Goal: Task Accomplishment & Management: Use online tool/utility

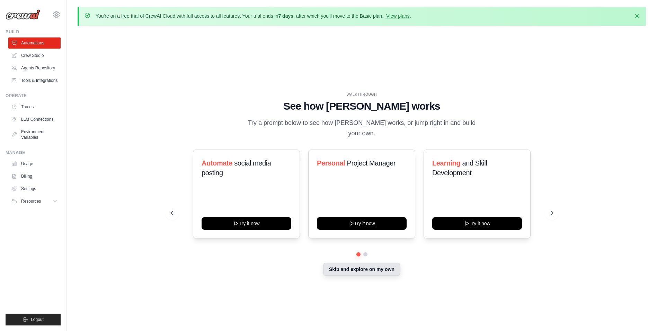
click at [365, 266] on button "Skip and explore on my own" at bounding box center [361, 268] width 77 height 13
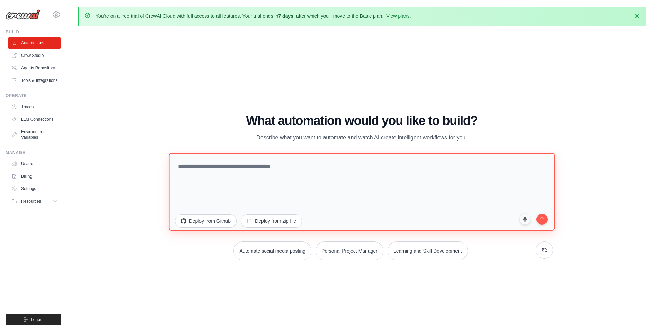
click at [249, 175] on textarea at bounding box center [362, 192] width 386 height 78
click at [223, 167] on textarea at bounding box center [362, 192] width 386 height 78
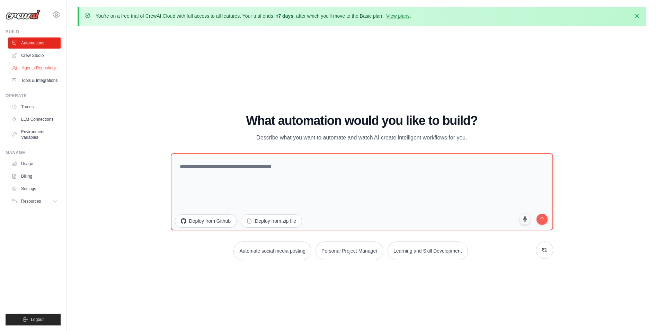
click at [45, 63] on link "Agents Repository" at bounding box center [35, 67] width 52 height 11
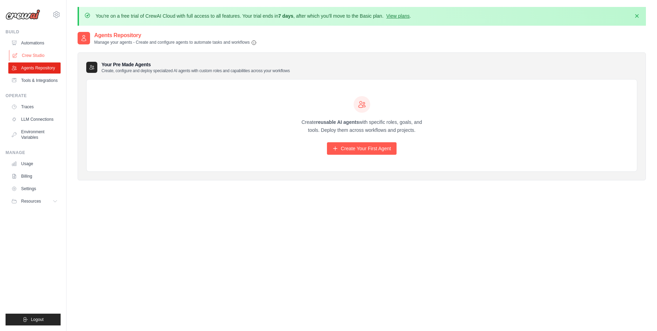
click at [42, 58] on link "Crew Studio" at bounding box center [35, 55] width 52 height 11
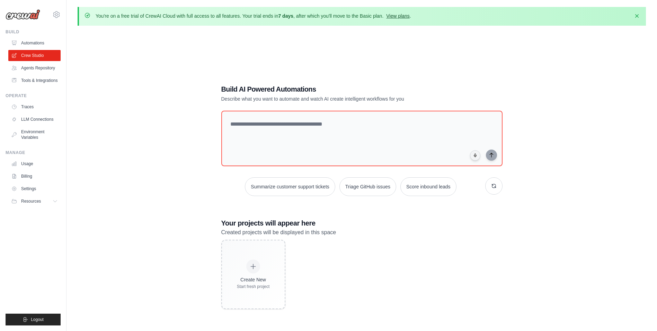
click at [394, 15] on link "View plans" at bounding box center [397, 16] width 23 height 6
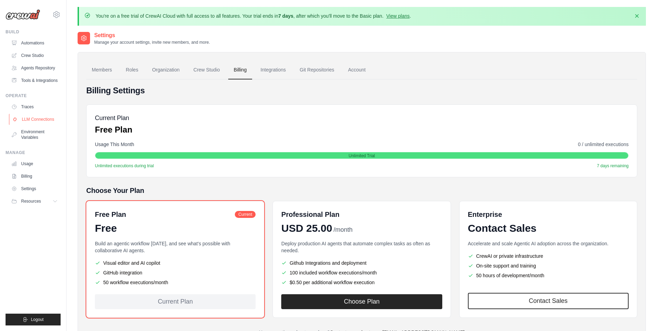
click at [27, 116] on link "LLM Connections" at bounding box center [35, 119] width 52 height 11
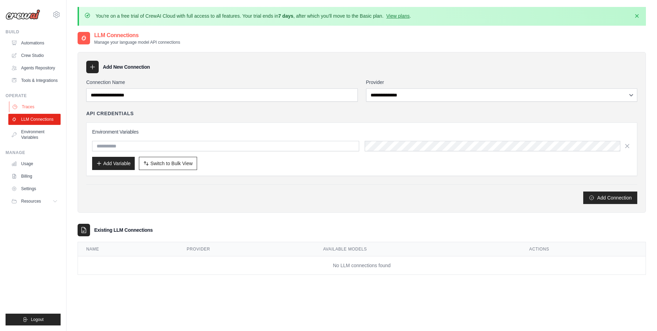
click at [34, 111] on link "Traces" at bounding box center [35, 106] width 52 height 11
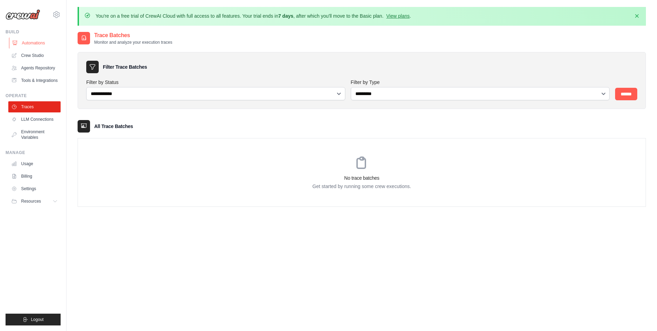
click at [38, 41] on link "Automations" at bounding box center [35, 42] width 52 height 11
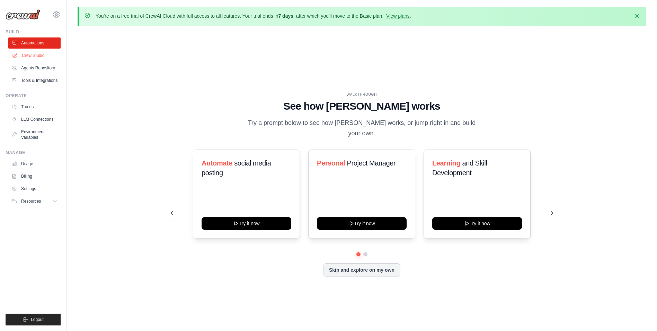
click at [26, 54] on link "Crew Studio" at bounding box center [35, 55] width 52 height 11
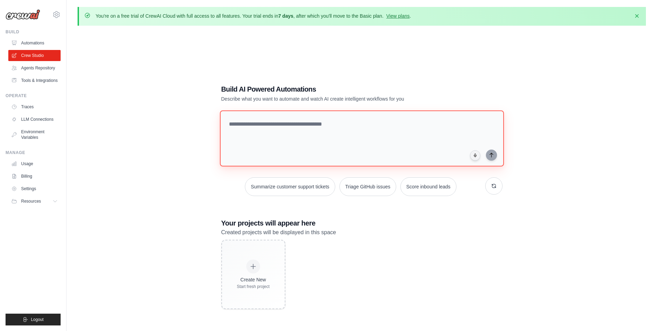
click at [301, 140] on textarea at bounding box center [362, 138] width 284 height 56
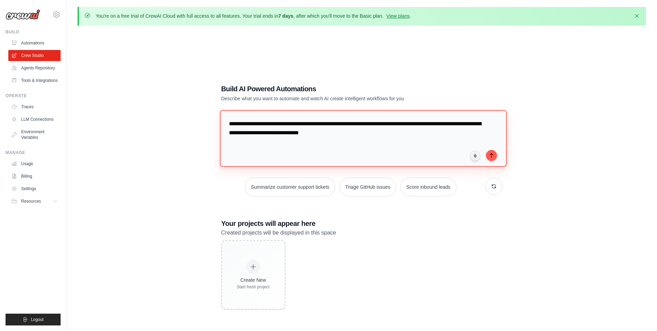
type textarea "**********"
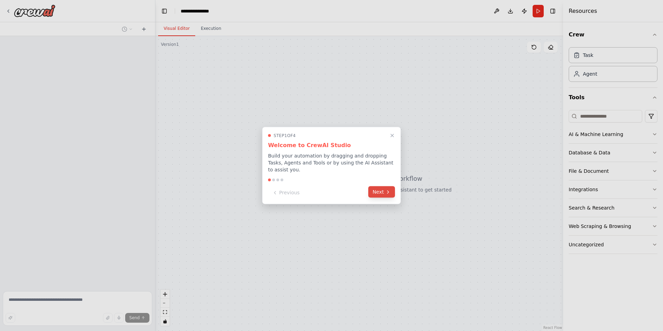
click at [373, 189] on button "Next" at bounding box center [381, 191] width 27 height 11
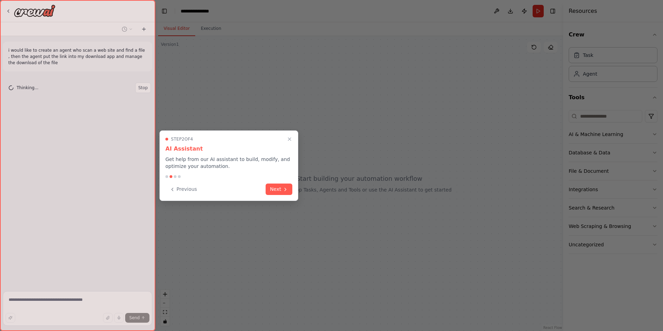
click at [263, 199] on div "Step 2 of 4 AI Assistant Get help from our AI assistant to build, modify, and o…" at bounding box center [228, 165] width 139 height 70
click at [279, 192] on button "Next" at bounding box center [278, 188] width 27 height 11
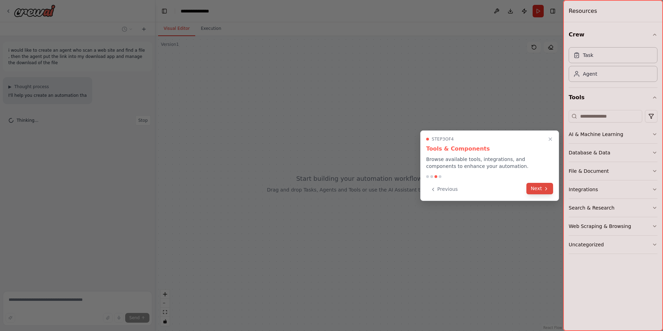
click at [538, 189] on button "Next" at bounding box center [539, 188] width 27 height 11
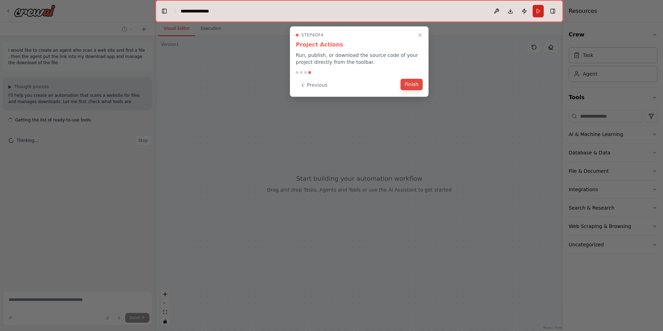
click at [416, 85] on button "Finish" at bounding box center [411, 84] width 22 height 11
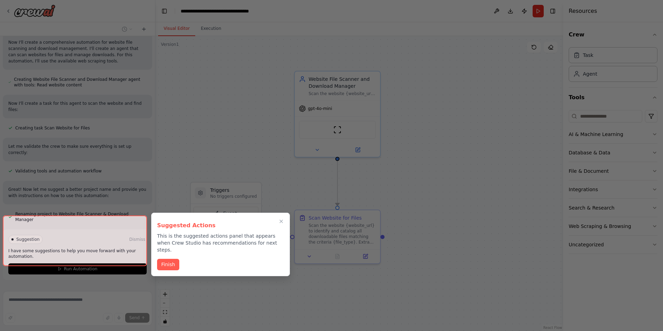
scroll to position [268, 0]
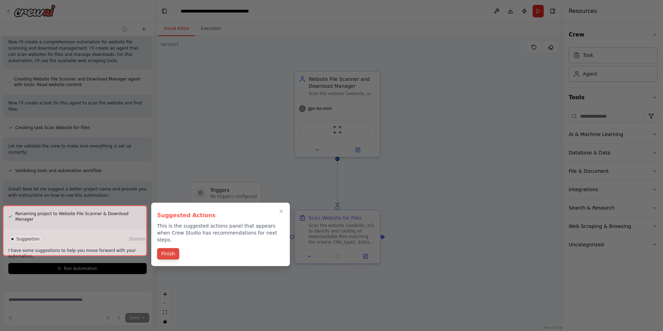
click at [169, 248] on button "Finish" at bounding box center [168, 253] width 22 height 11
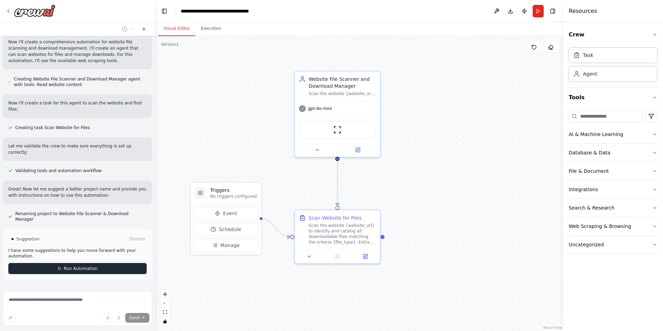
click at [96, 263] on button "Run Automation" at bounding box center [77, 268] width 138 height 11
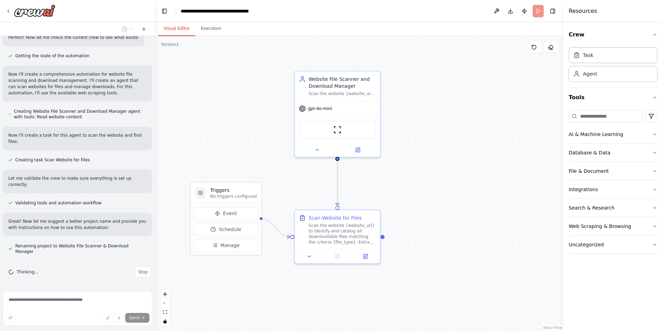
scroll to position [211, 0]
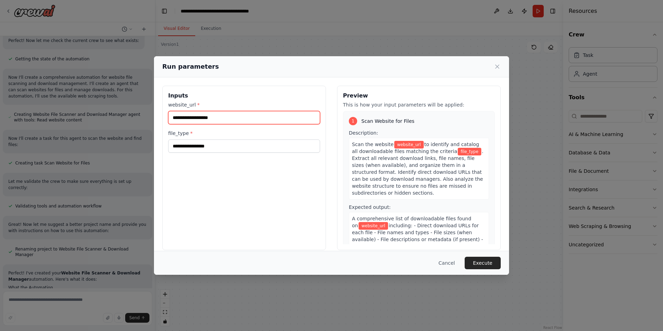
click at [209, 118] on input "website_url *" at bounding box center [244, 117] width 152 height 13
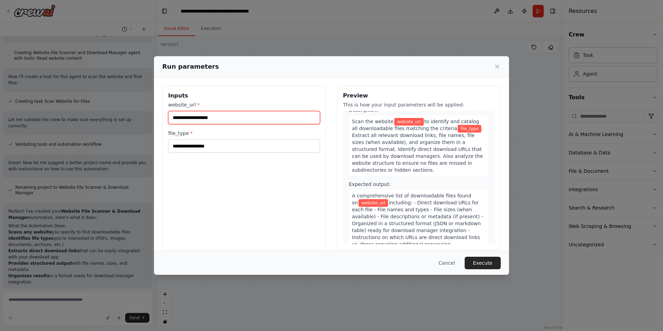
scroll to position [35, 0]
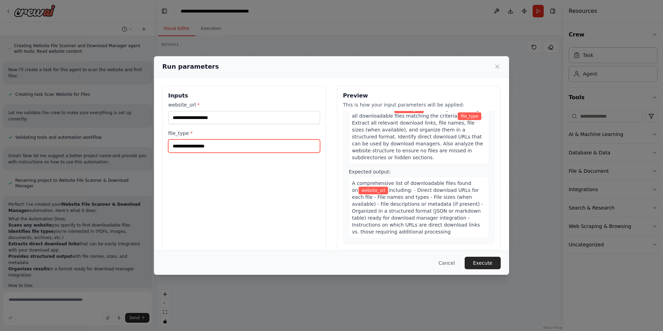
click at [244, 142] on input "file_type *" at bounding box center [244, 145] width 152 height 13
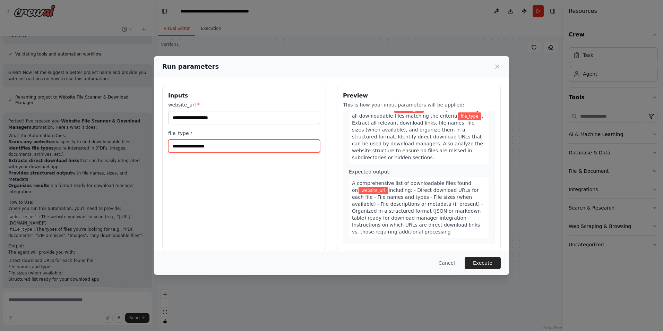
scroll to position [390, 0]
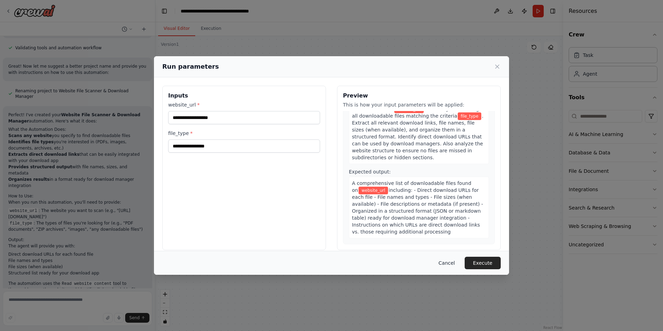
click at [459, 260] on button "Cancel" at bounding box center [446, 262] width 27 height 12
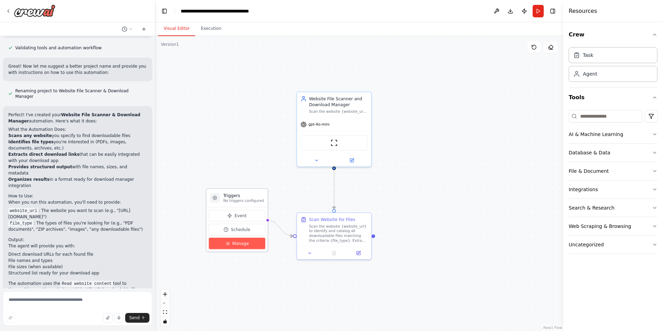
click at [233, 242] on span "Manage" at bounding box center [240, 243] width 17 height 6
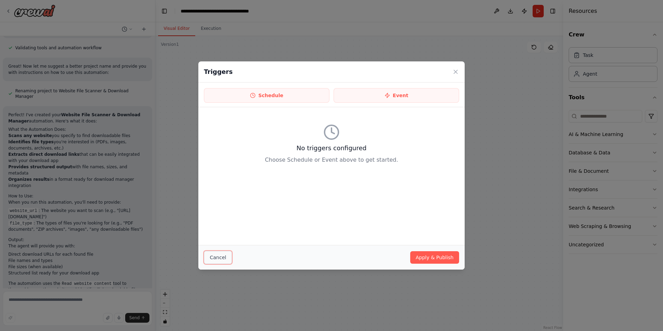
click at [223, 255] on button "Cancel" at bounding box center [218, 257] width 28 height 13
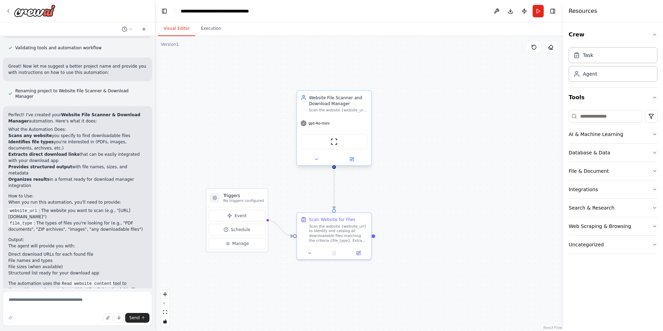
click at [328, 127] on div "gpt-4o-mini" at bounding box center [334, 122] width 74 height 13
click at [315, 128] on div "gpt-4o-mini" at bounding box center [334, 122] width 74 height 13
click at [350, 160] on icon at bounding box center [351, 158] width 3 height 3
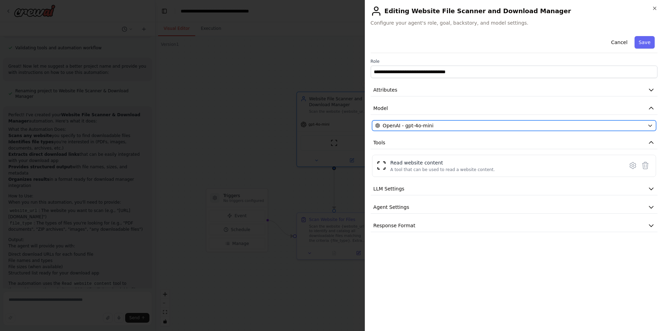
click at [393, 129] on button "OpenAI - gpt-4o-mini" at bounding box center [514, 125] width 284 height 10
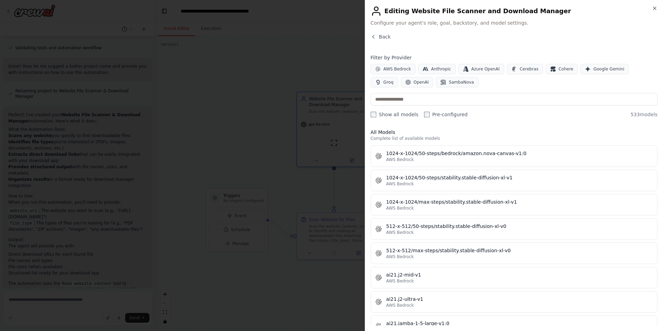
scroll to position [347, 0]
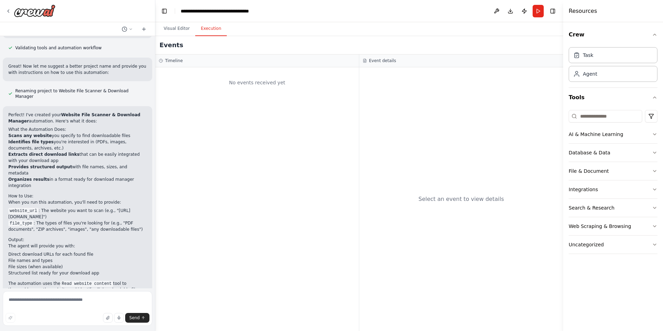
click at [205, 33] on button "Execution" at bounding box center [211, 28] width 32 height 15
click at [184, 30] on button "Visual Editor" at bounding box center [176, 28] width 37 height 15
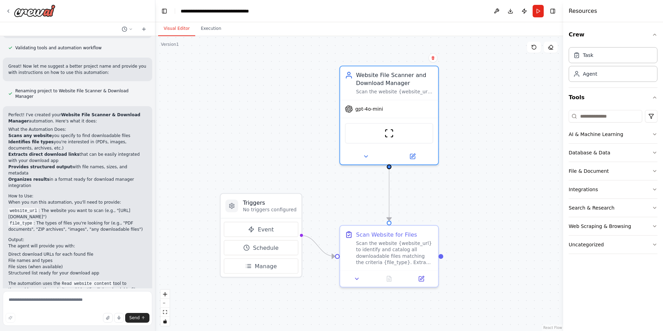
drag, startPoint x: 278, startPoint y: 237, endPoint x: 307, endPoint y: 261, distance: 37.0
click at [307, 261] on div ".deletable-edge-delete-btn { width: 20px; height: 20px; border: 0px solid #ffff…" at bounding box center [359, 183] width 408 height 295
click at [593, 60] on div "Task" at bounding box center [612, 55] width 89 height 16
click at [592, 134] on div "AI & Machine Learning" at bounding box center [595, 134] width 54 height 7
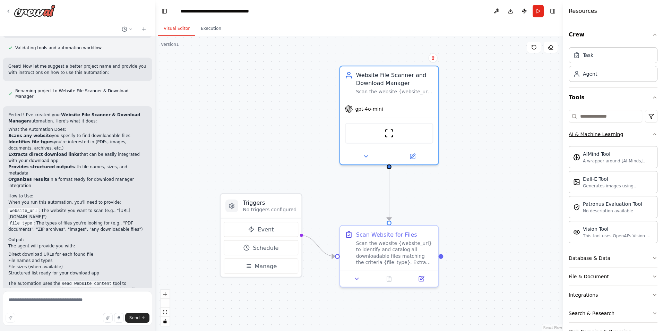
click at [595, 134] on div "AI & Machine Learning" at bounding box center [595, 134] width 54 height 7
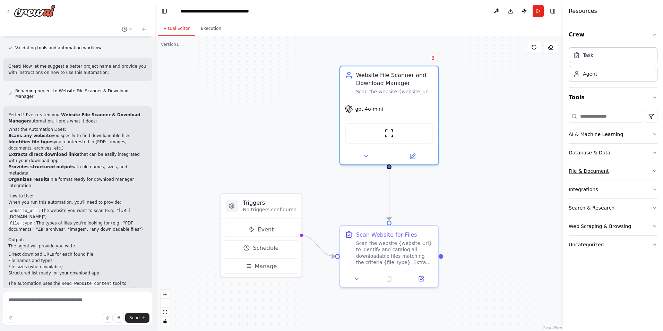
click at [598, 174] on div "File & Document" at bounding box center [588, 170] width 40 height 7
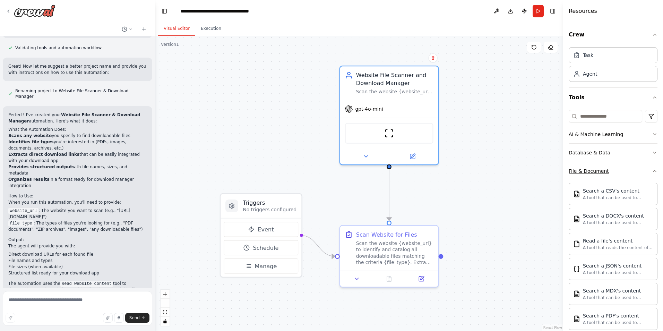
click at [598, 174] on div "File & Document" at bounding box center [588, 170] width 40 height 7
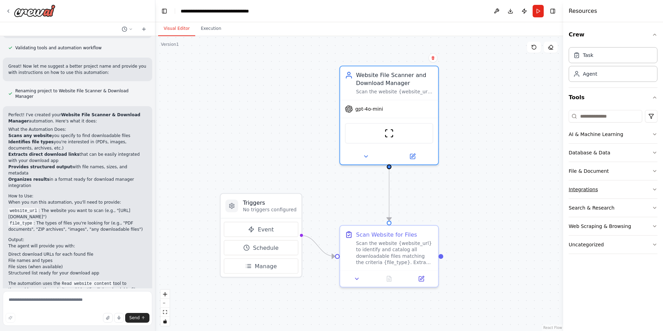
click at [591, 195] on button "Integrations" at bounding box center [612, 189] width 89 height 18
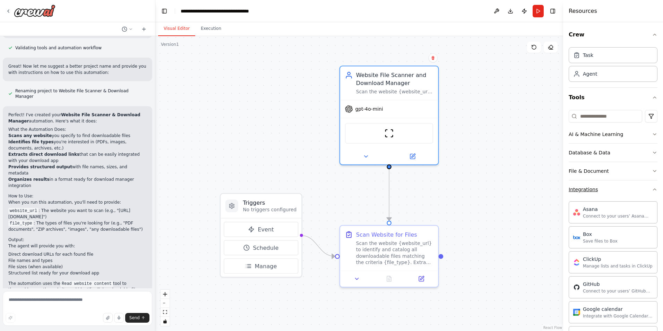
click at [591, 195] on button "Integrations" at bounding box center [612, 189] width 89 height 18
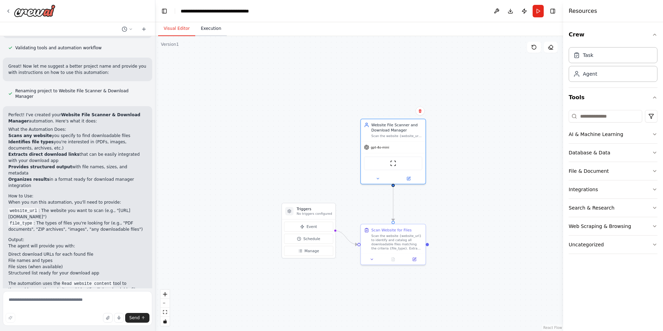
click at [204, 30] on button "Execution" at bounding box center [211, 28] width 32 height 15
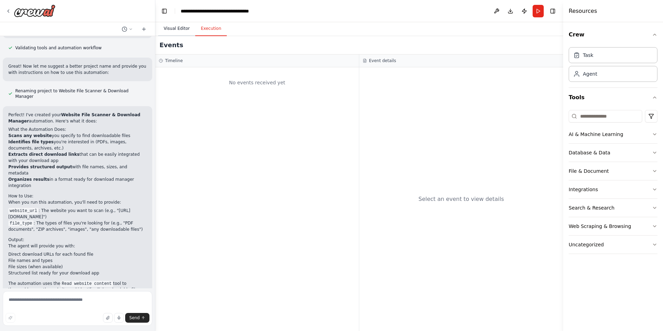
click at [182, 28] on button "Visual Editor" at bounding box center [176, 28] width 37 height 15
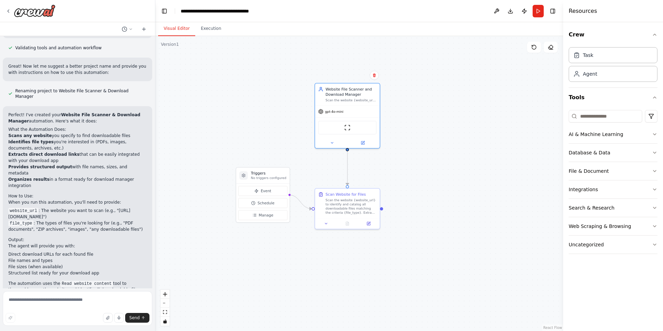
drag, startPoint x: 286, startPoint y: 172, endPoint x: 240, endPoint y: 136, distance: 57.8
click at [240, 136] on div ".deletable-edge-delete-btn { width: 20px; height: 20px; border: 0px solid #ffff…" at bounding box center [359, 183] width 408 height 295
